Goal: Find specific page/section: Find specific page/section

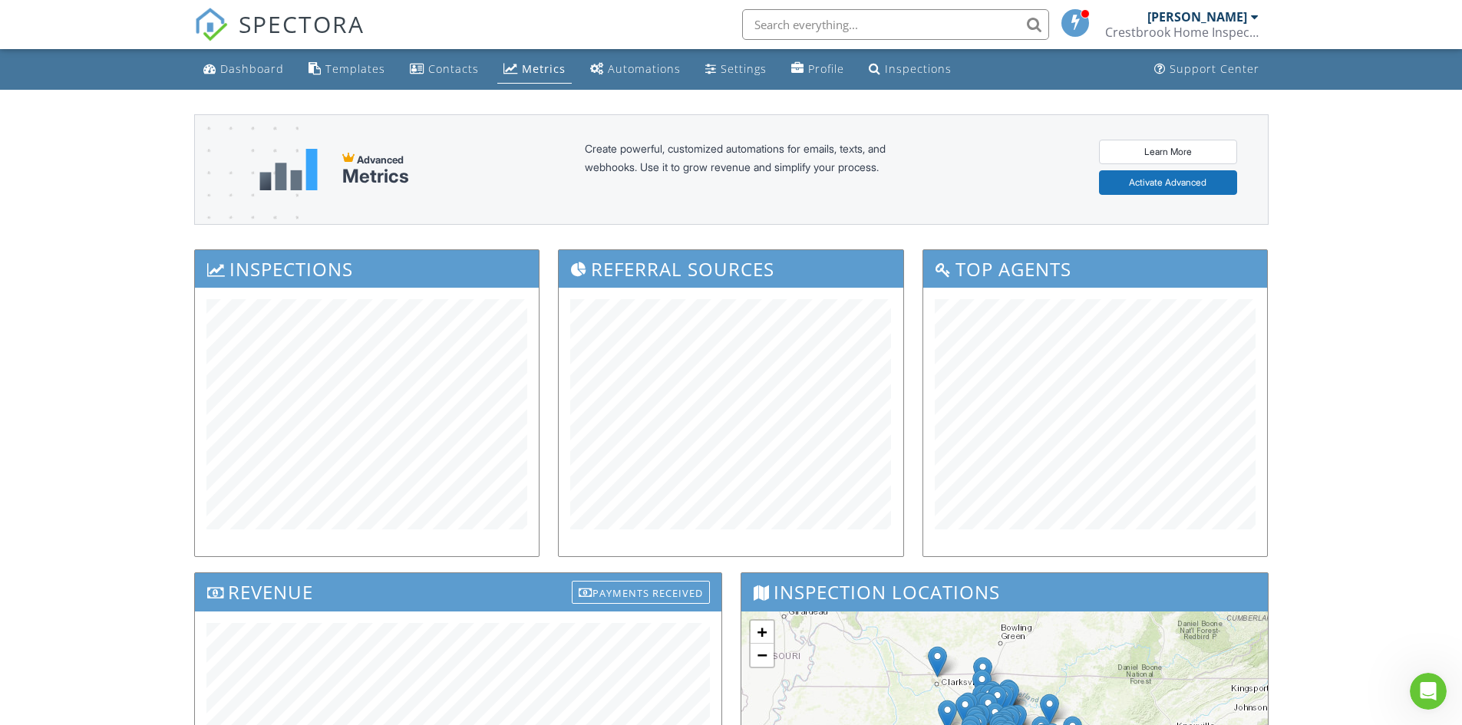
click at [252, 65] on div "Dashboard" at bounding box center [252, 68] width 64 height 15
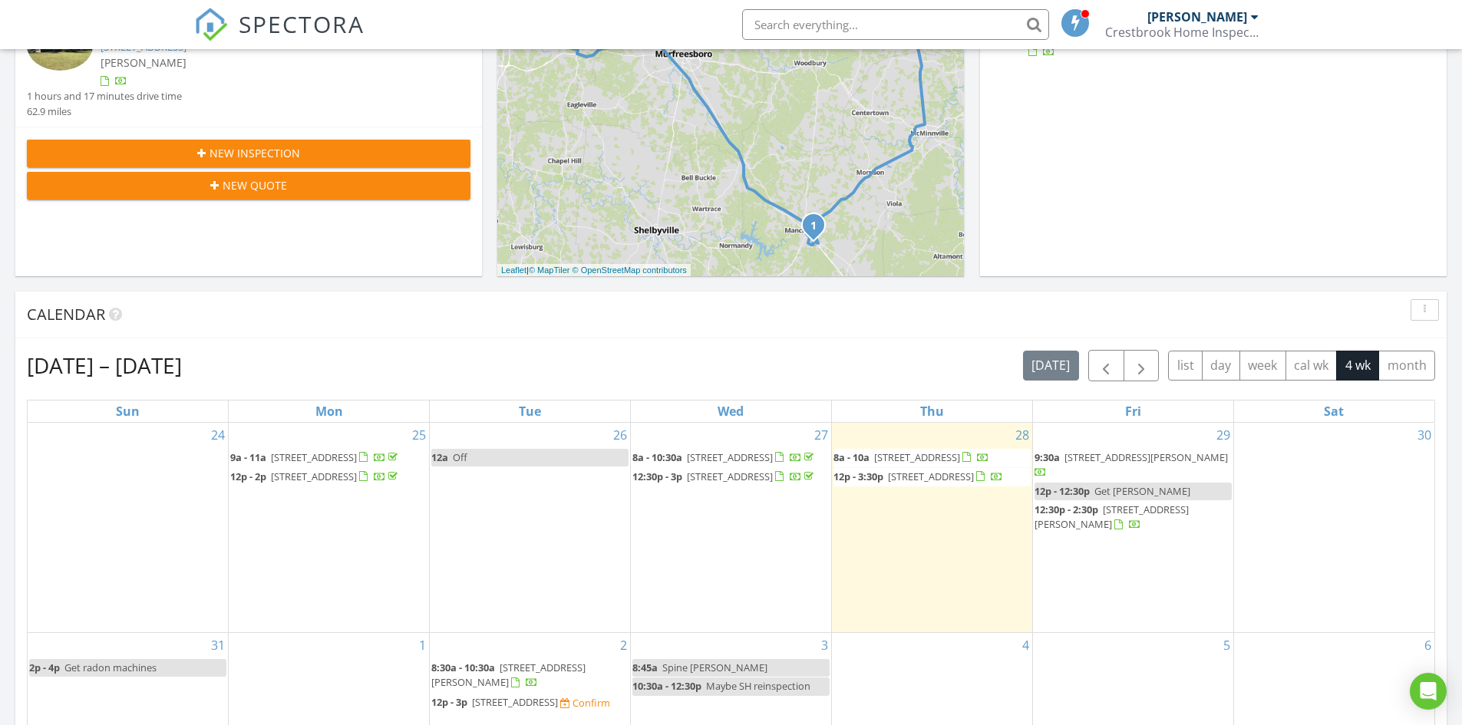
scroll to position [460, 0]
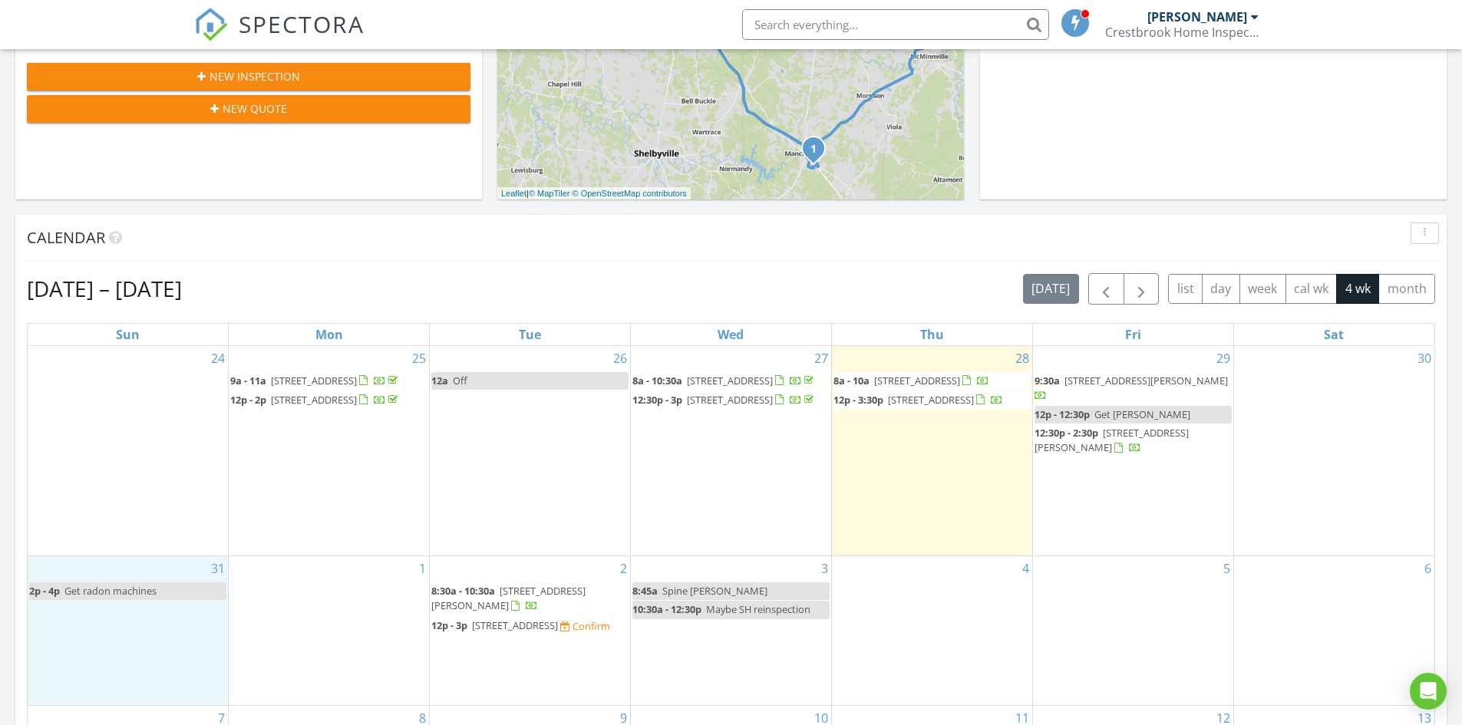
click at [123, 644] on div "31 2p - 4p Get radon machines" at bounding box center [128, 630] width 200 height 149
click at [909, 380] on span "156 Spring House Dr, Manchester 37355" at bounding box center [917, 381] width 86 height 14
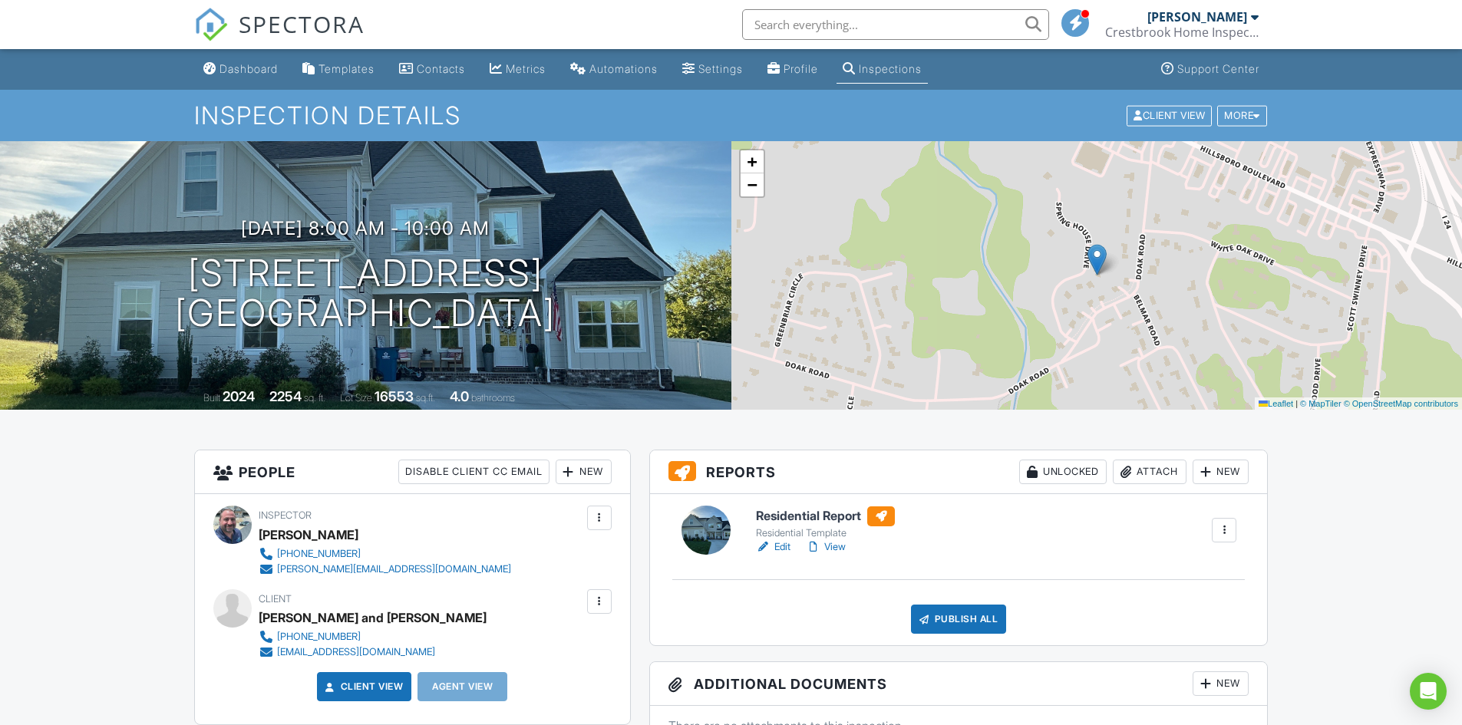
click at [809, 519] on h6 "Residential Report" at bounding box center [825, 517] width 139 height 20
